Goal: Understand site structure: Grasp the organization and layout of the website

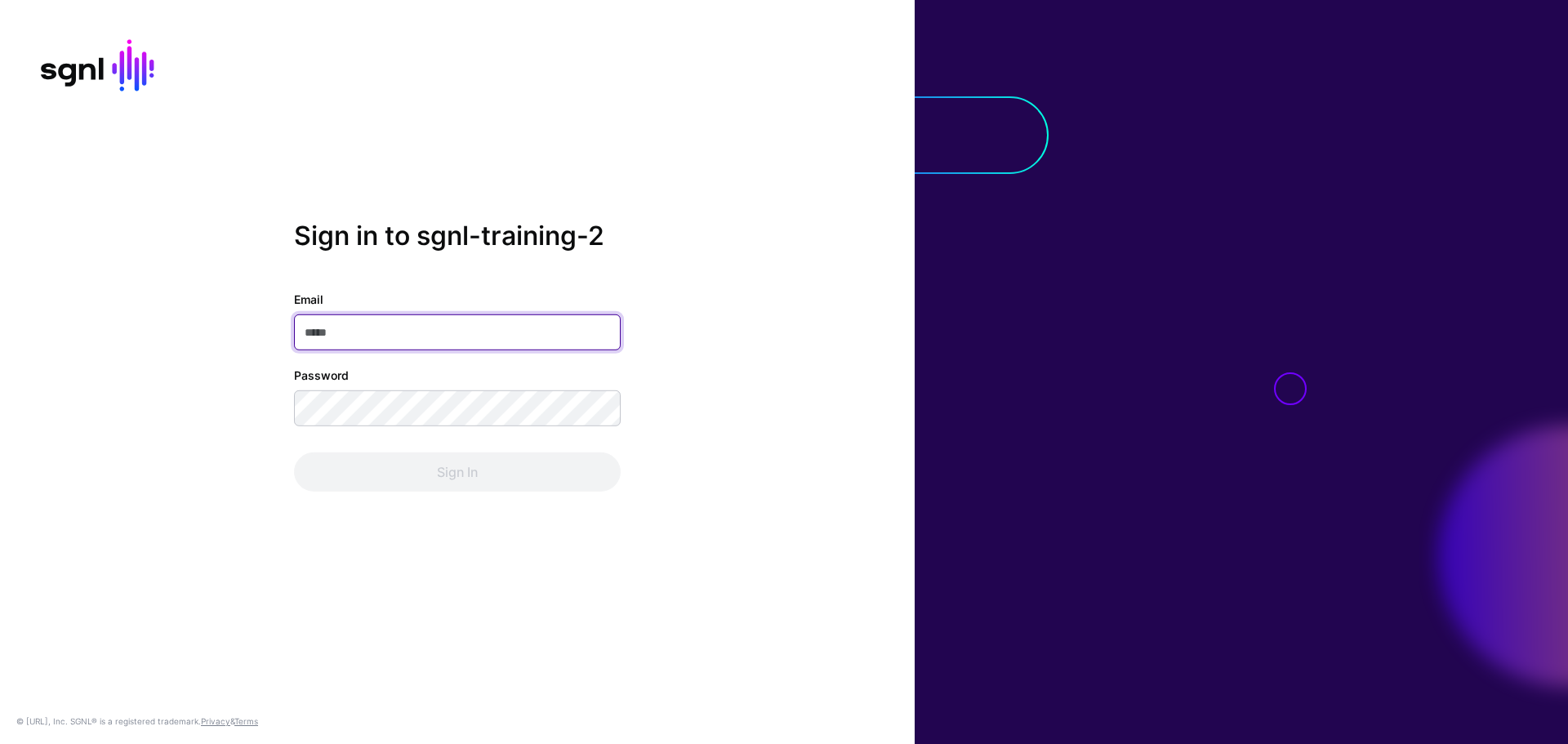
paste input "**********"
type input "**********"
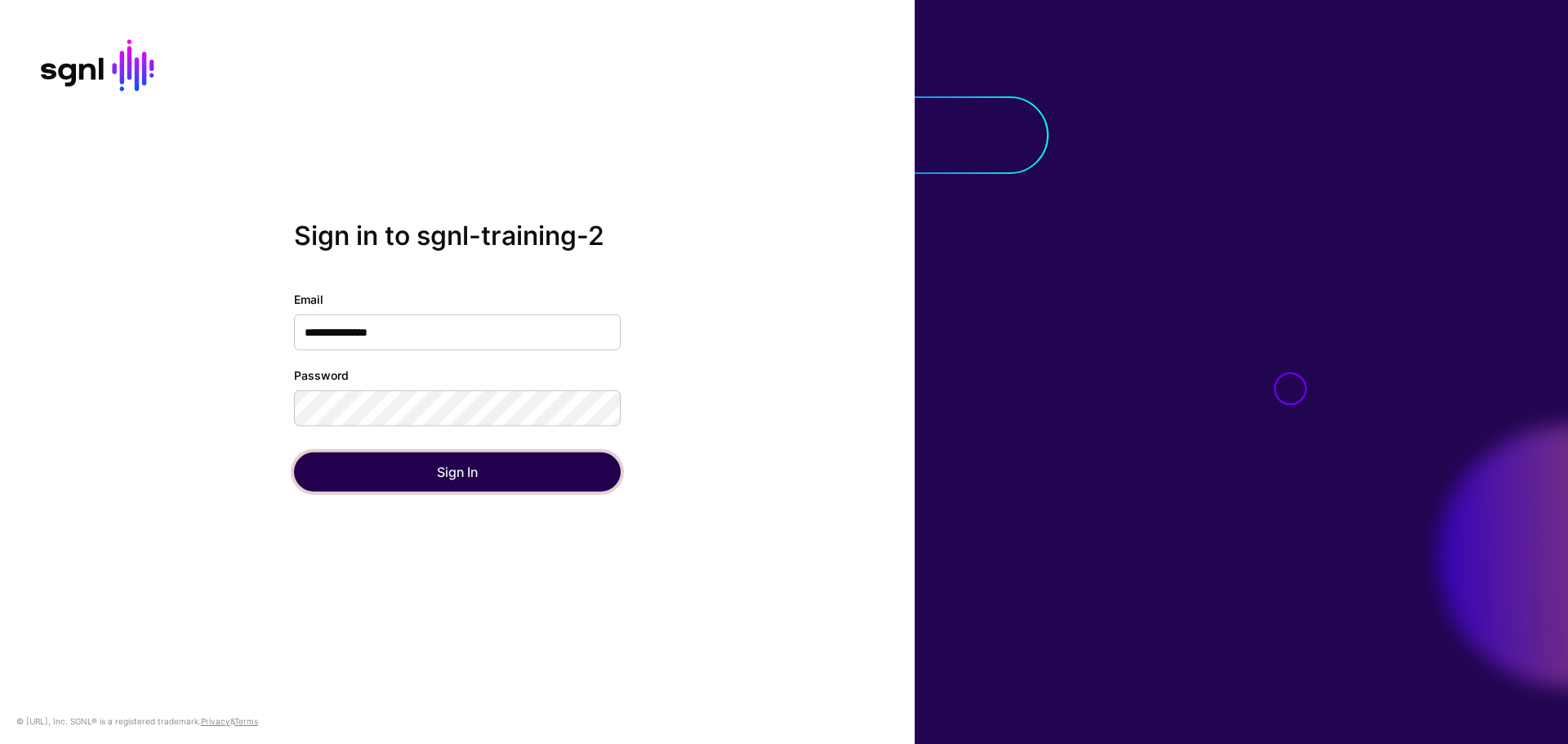
click at [344, 475] on button "Sign In" at bounding box center [456, 472] width 326 height 39
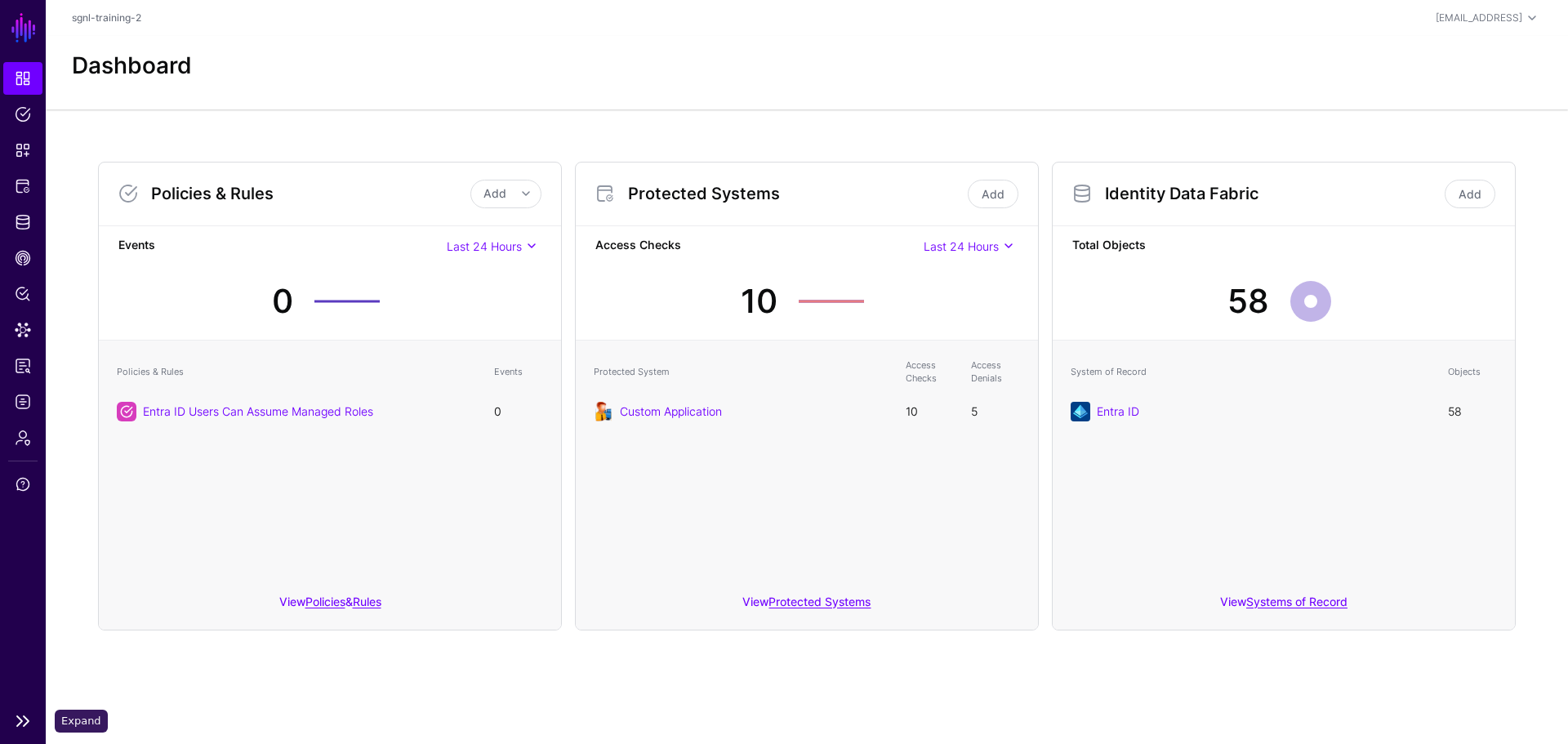
click at [23, 730] on link at bounding box center [23, 721] width 45 height 20
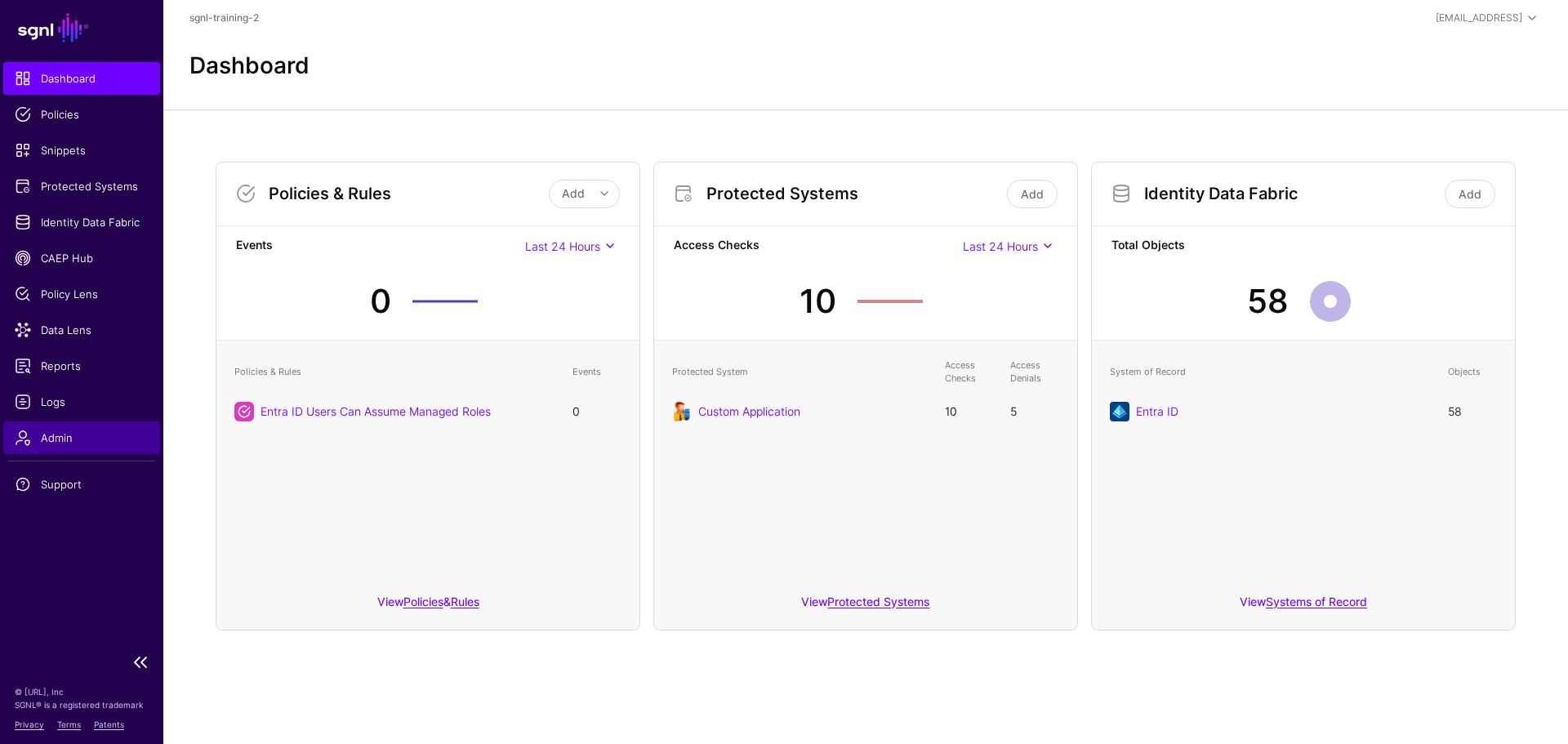
click at [80, 436] on span "Admin" at bounding box center [82, 438] width 134 height 17
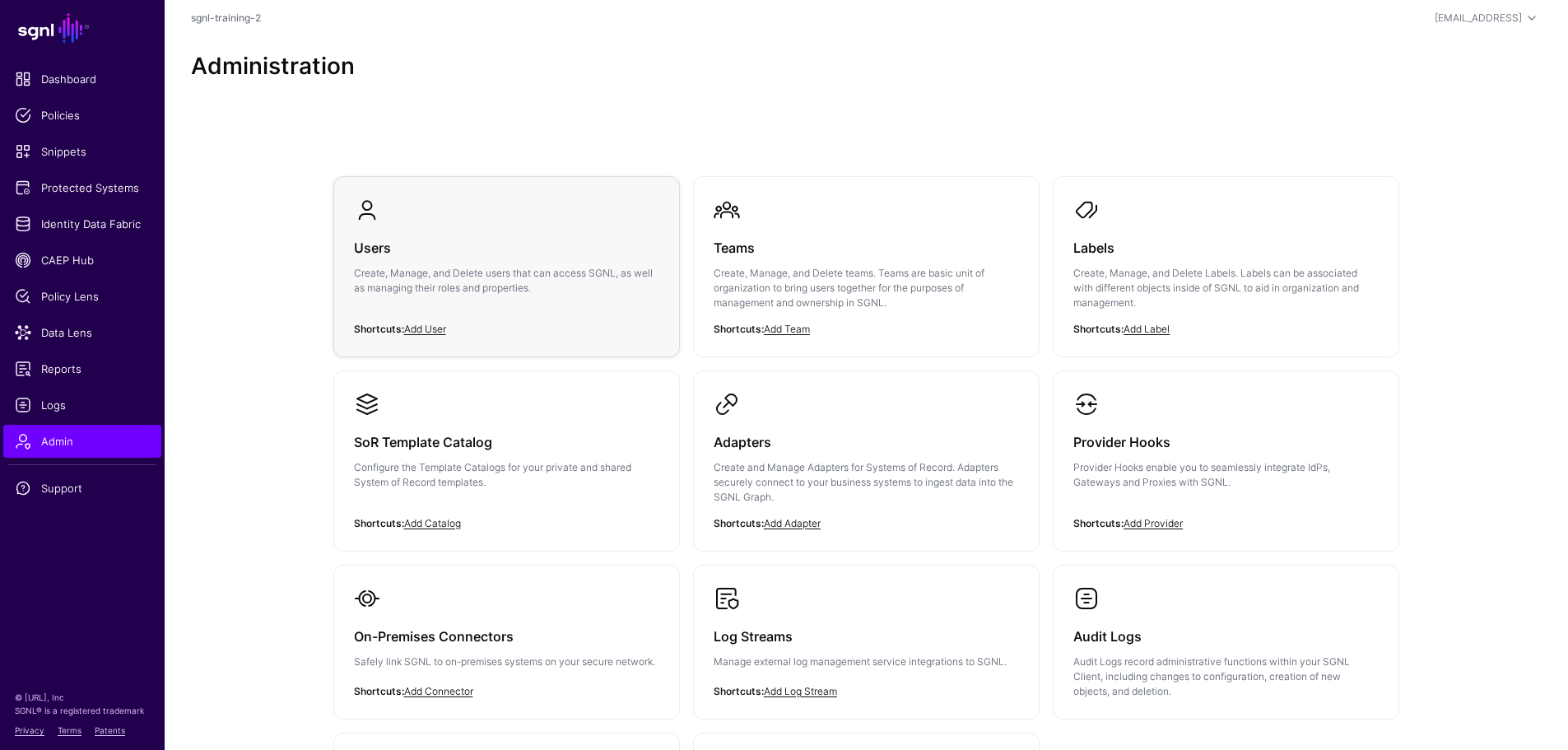
click at [610, 224] on link "Users Create, Manage, and Delete users that can access SGNL, as well as managin…" at bounding box center [506, 259] width 345 height 165
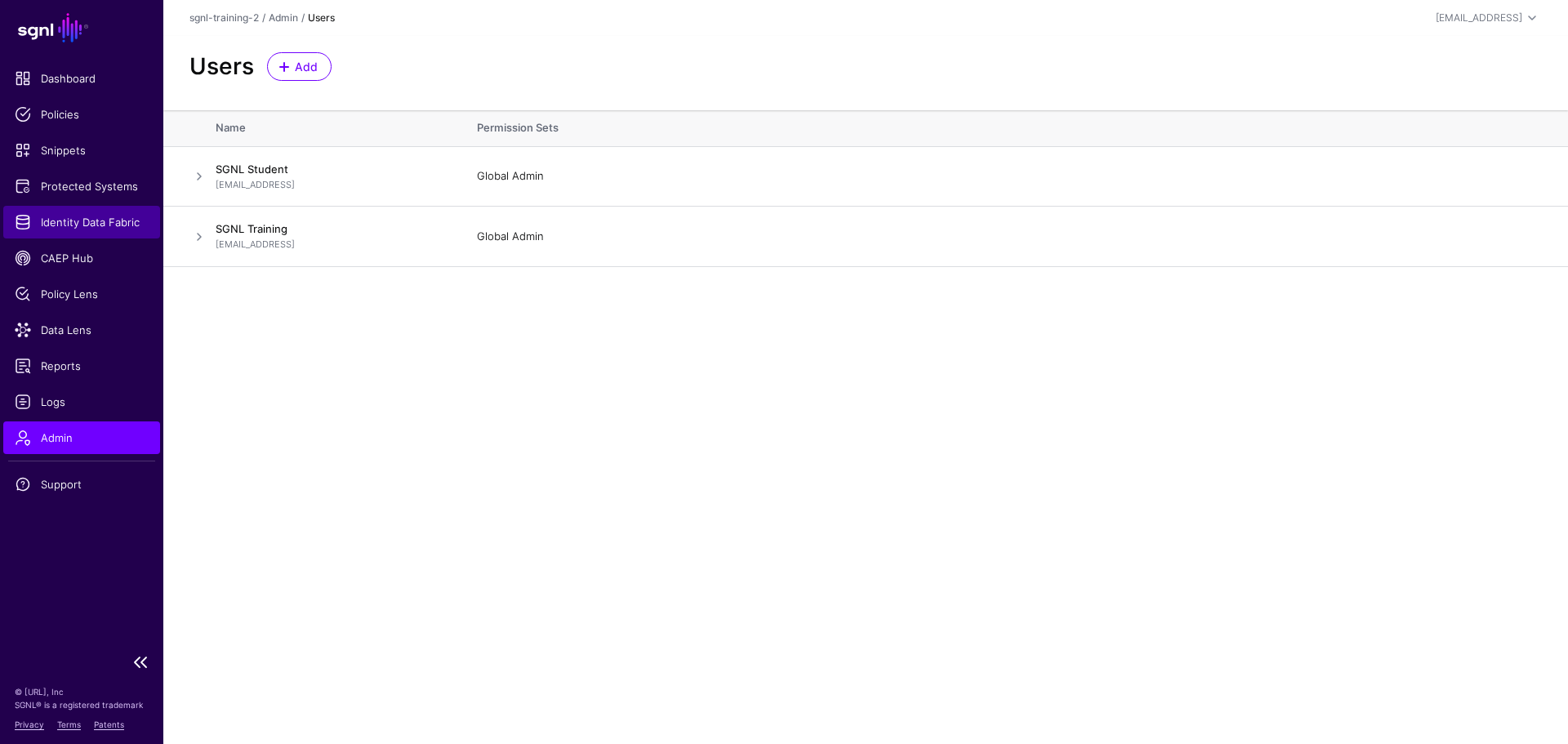
click at [52, 214] on span "Identity Data Fabric" at bounding box center [82, 222] width 134 height 17
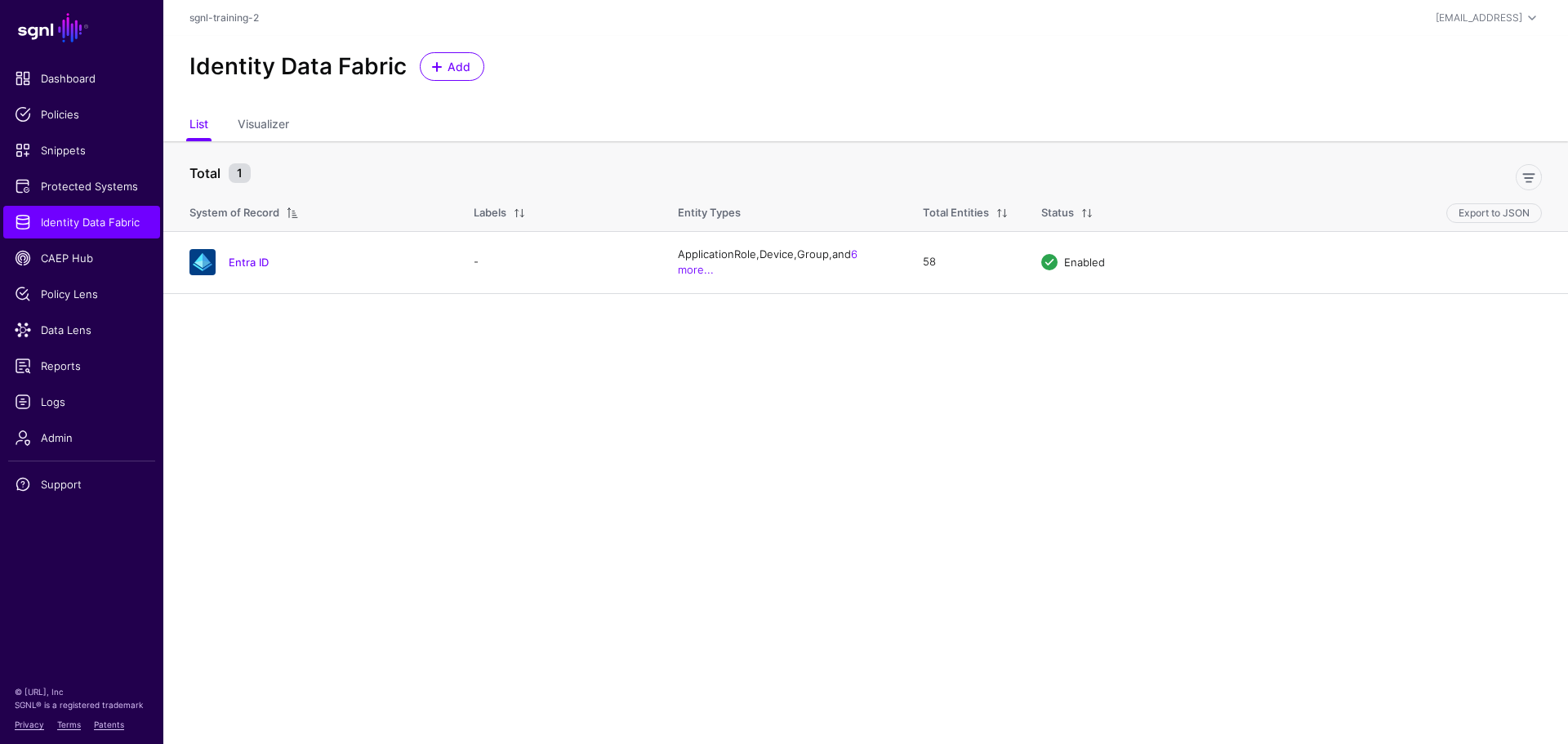
click at [240, 257] on link "Entra ID" at bounding box center [248, 261] width 40 height 13
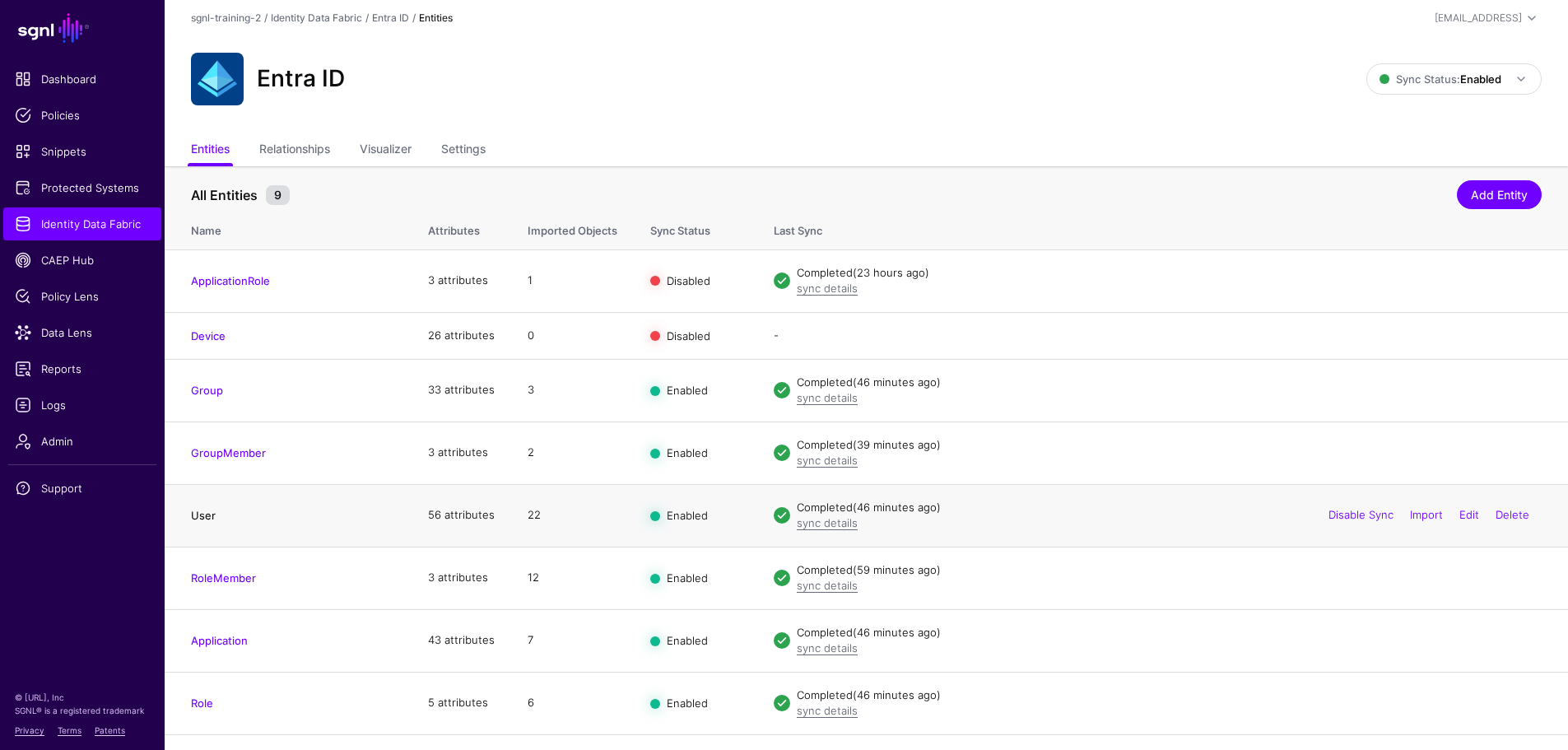
click at [204, 520] on link "User" at bounding box center [203, 515] width 25 height 13
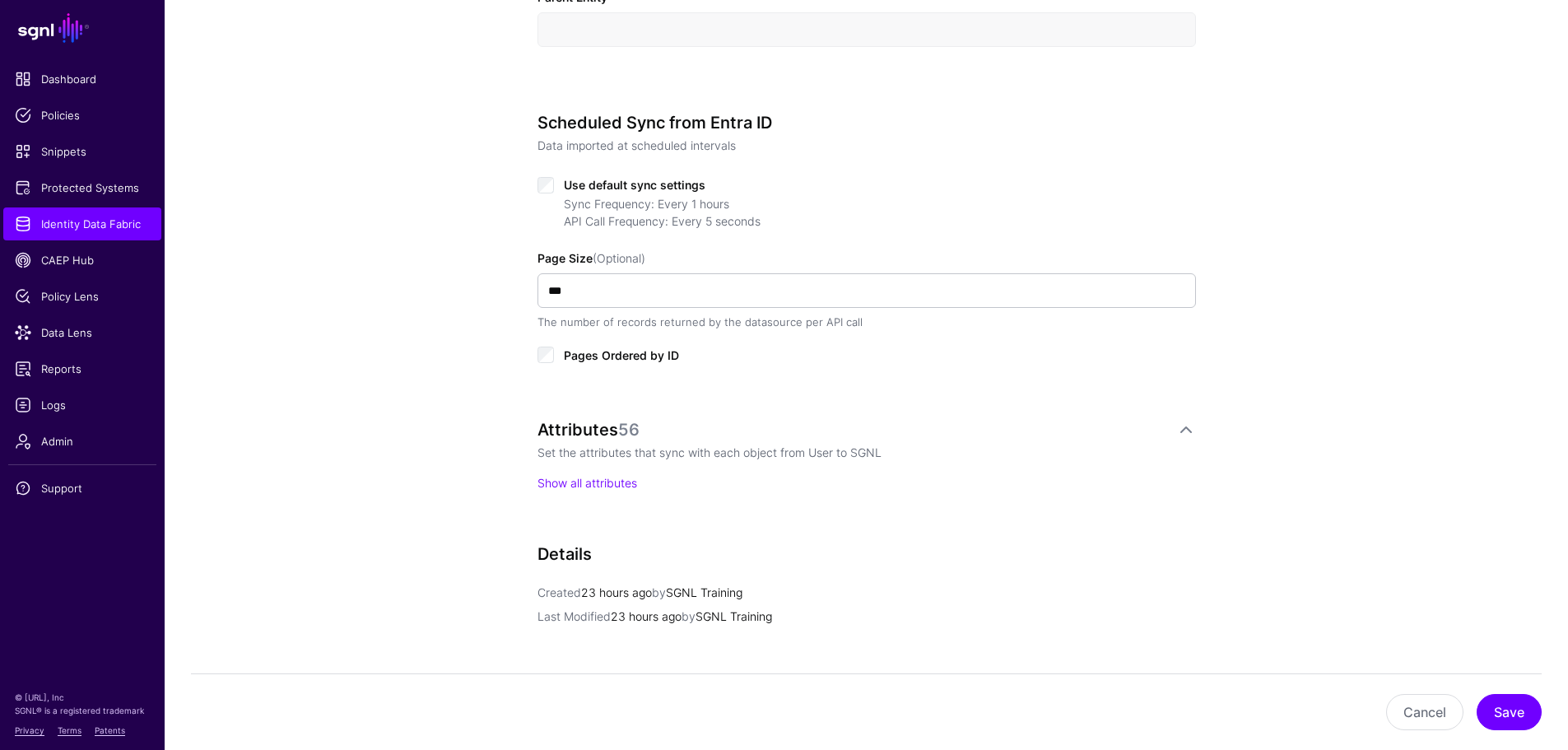
scroll to position [741, 0]
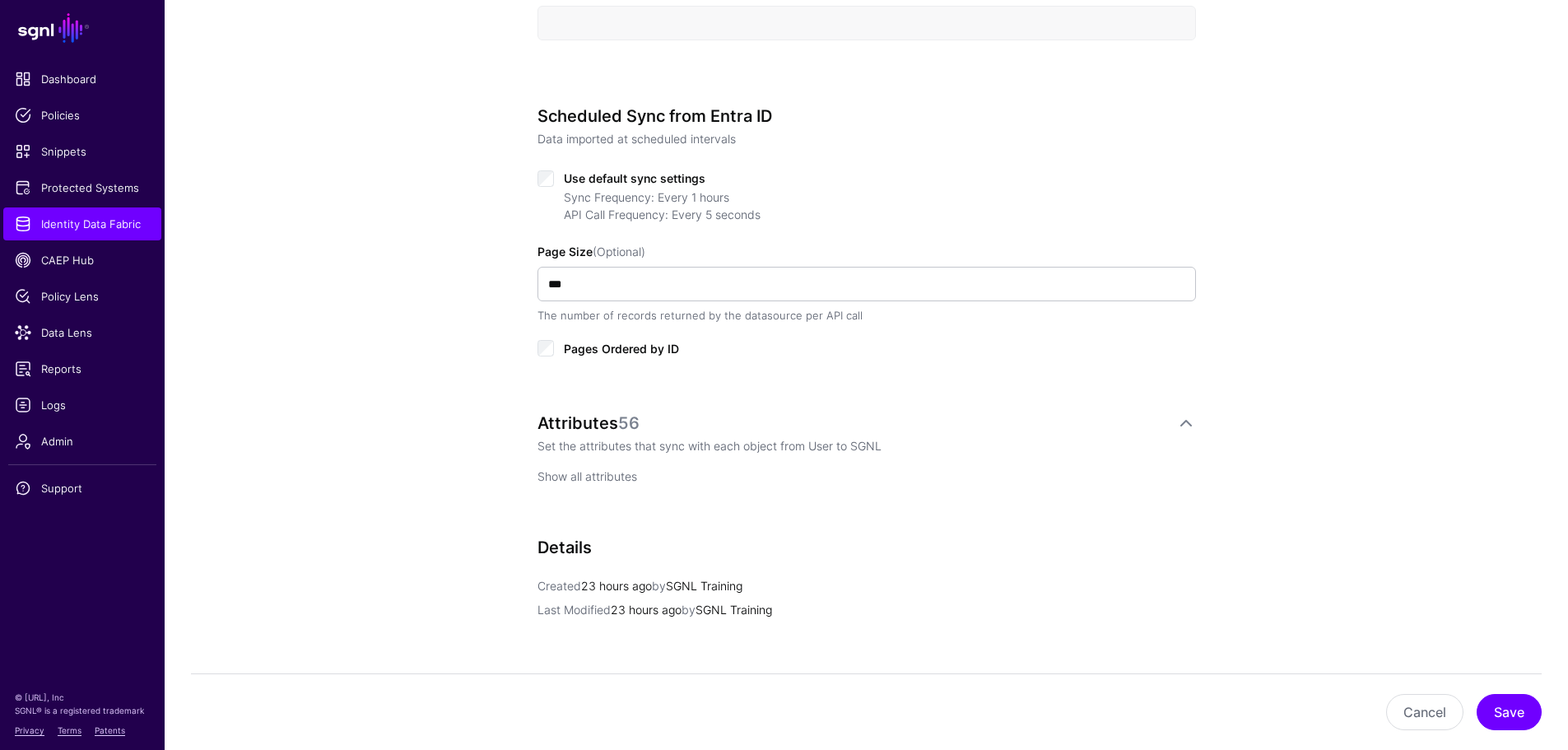
click at [605, 479] on link "Show all attributes" at bounding box center [587, 476] width 99 height 14
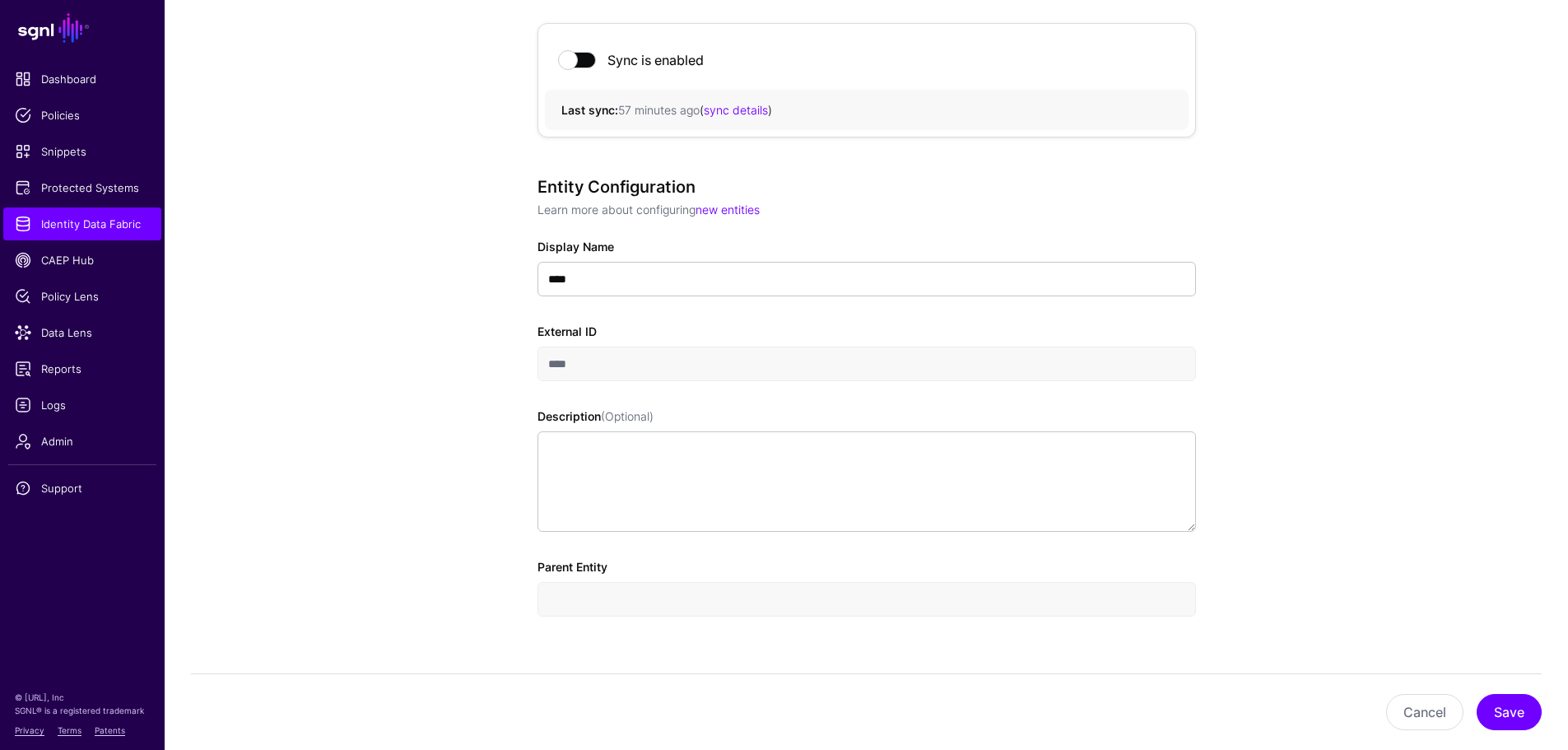
scroll to position [0, 0]
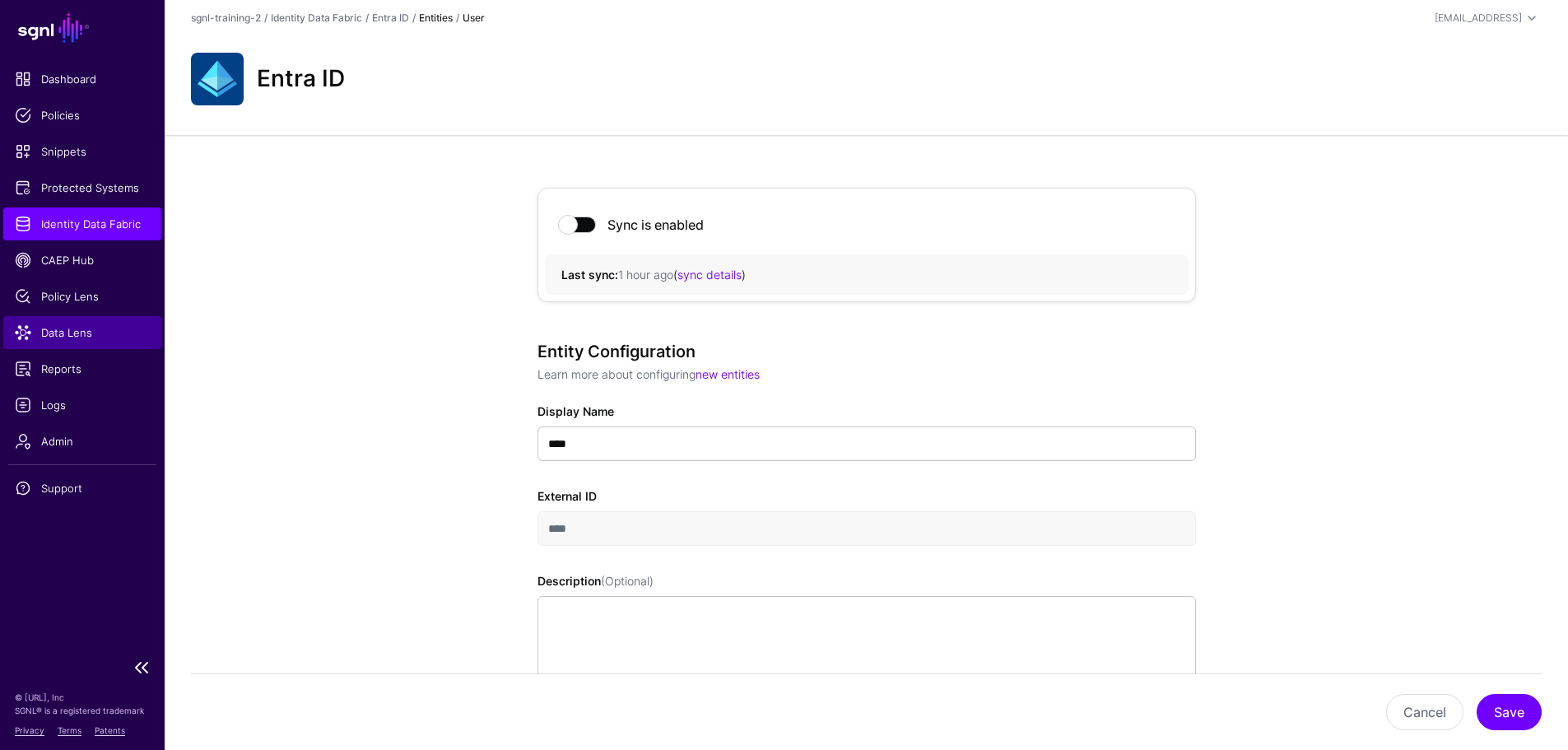
click at [83, 341] on link "Data Lens" at bounding box center [81, 332] width 158 height 33
